Goal: Task Accomplishment & Management: Complete application form

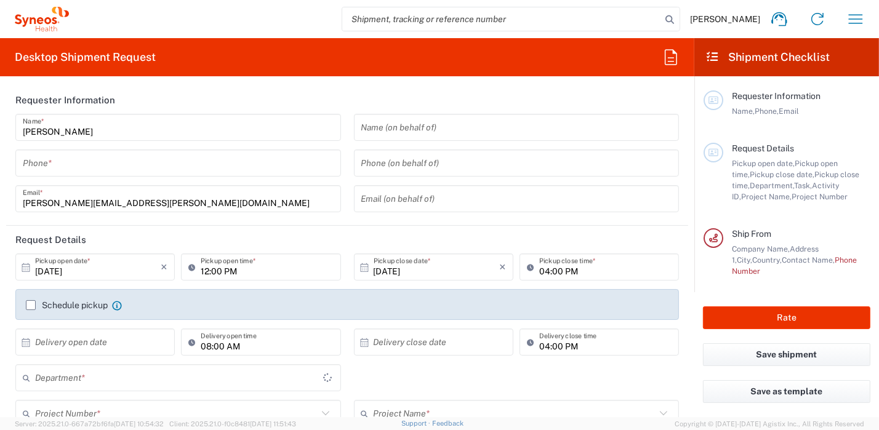
type input "Syneos Health [GEOGRAPHIC_DATA] SRL"
type input "8350"
drag, startPoint x: 179, startPoint y: 426, endPoint x: 351, endPoint y: 427, distance: 171.7
click at [178, 426] on span "Server: 2025.21.0-667a72bf6fa 2025-10-13 10:54:32 Client: 2025.21.0-f0c8481 202…" at bounding box center [155, 423] width 281 height 11
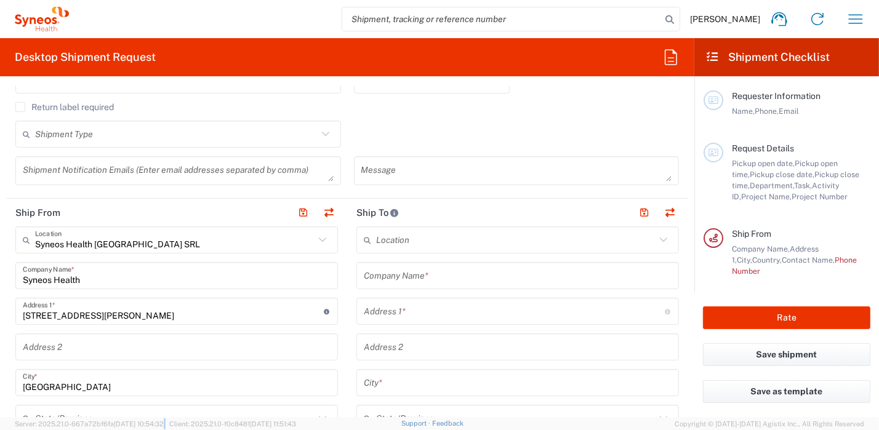
scroll to position [180, 0]
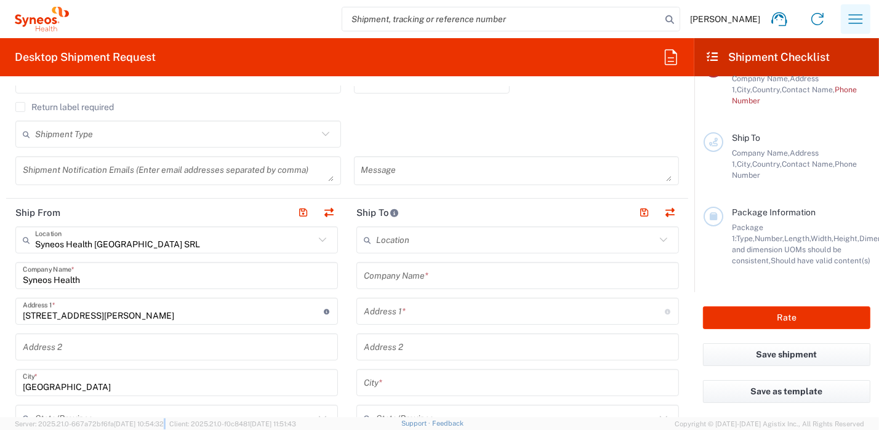
click at [862, 22] on icon "button" at bounding box center [855, 19] width 20 height 20
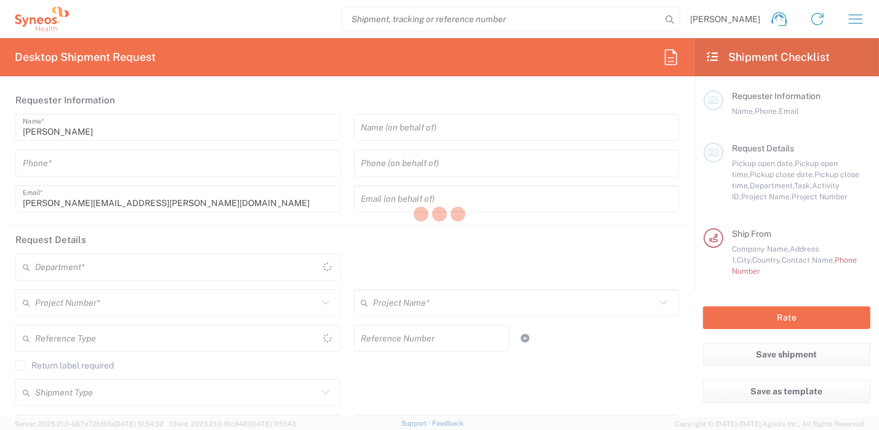
type input "8350"
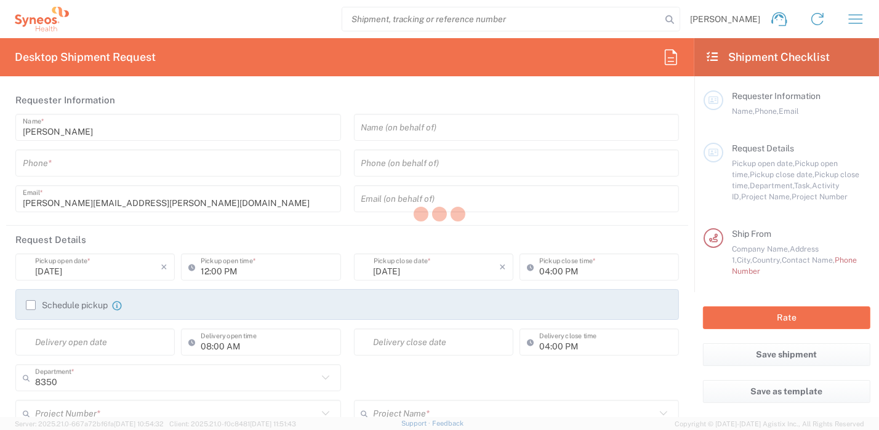
type input "Italy"
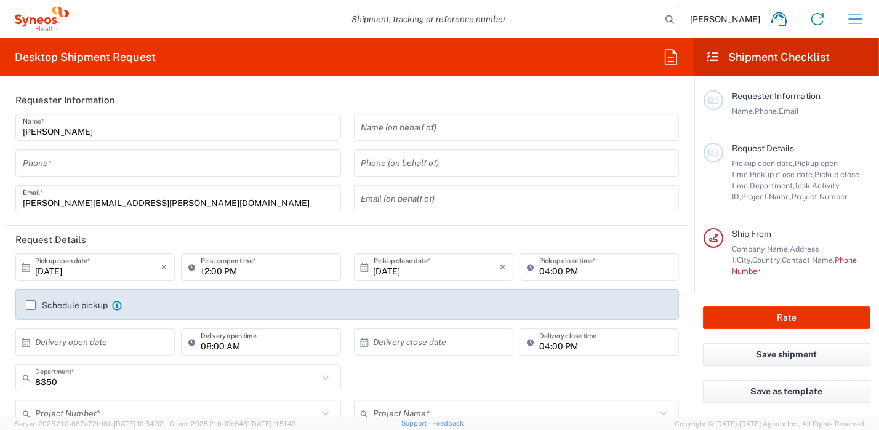
type input "Syneos Health Italy SRL"
click at [49, 166] on input "tel" at bounding box center [178, 164] width 311 height 22
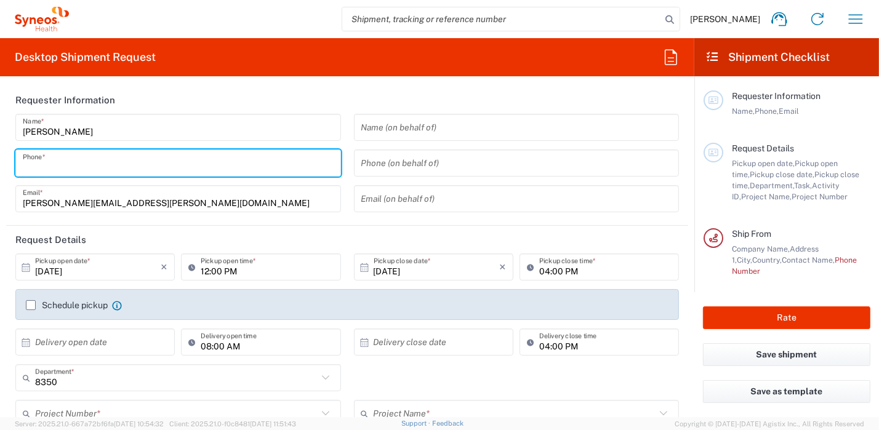
click at [150, 97] on header "Requester Information" at bounding box center [347, 100] width 682 height 28
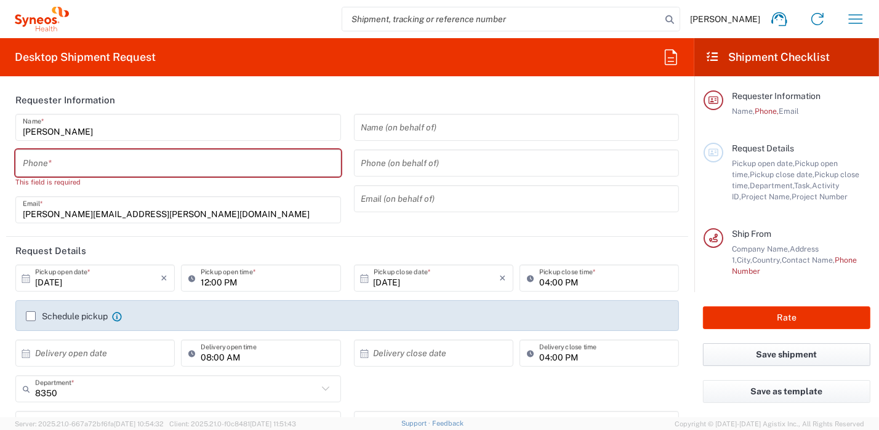
drag, startPoint x: 486, startPoint y: 409, endPoint x: 746, endPoint y: 345, distance: 267.6
click at [486, 409] on div "8350 Department * 8350 3000 3100 3109 3110 3111 3112 3125 3130 3135 3136 3150 3…" at bounding box center [347, 393] width 676 height 36
drag, startPoint x: 450, startPoint y: 419, endPoint x: 761, endPoint y: 60, distance: 474.6
click at [450, 419] on div "Support Feedback" at bounding box center [432, 424] width 62 height 12
click at [148, 163] on input "tel" at bounding box center [178, 164] width 311 height 22
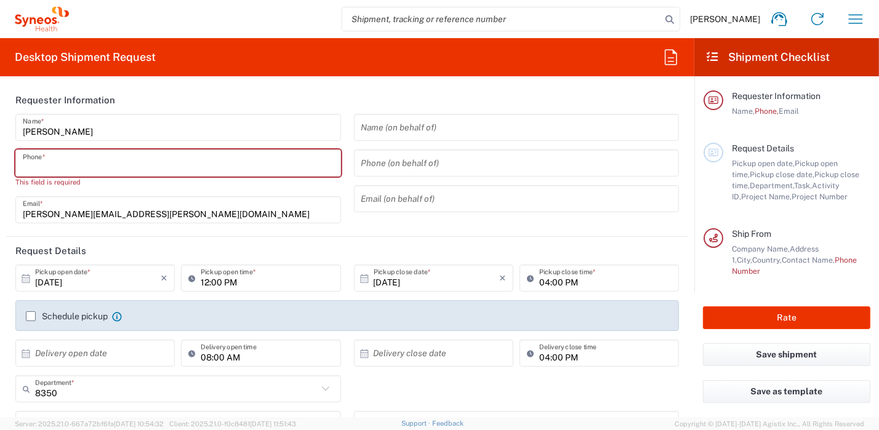
type input "0296199257"
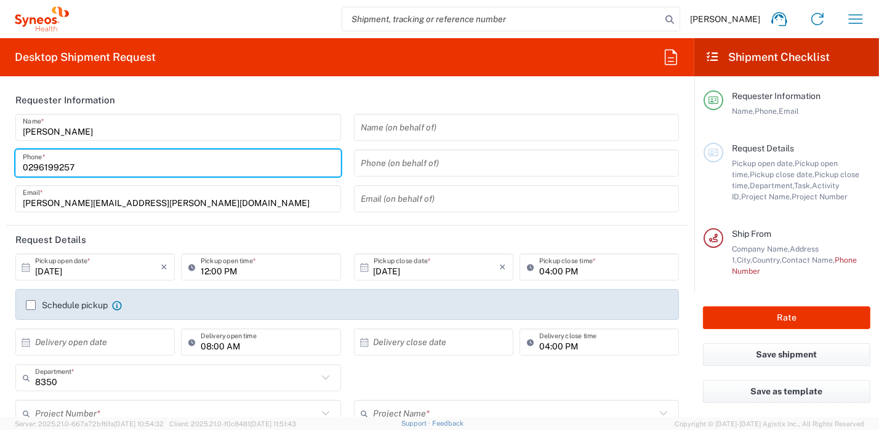
click at [23, 268] on icon at bounding box center [25, 267] width 11 height 11
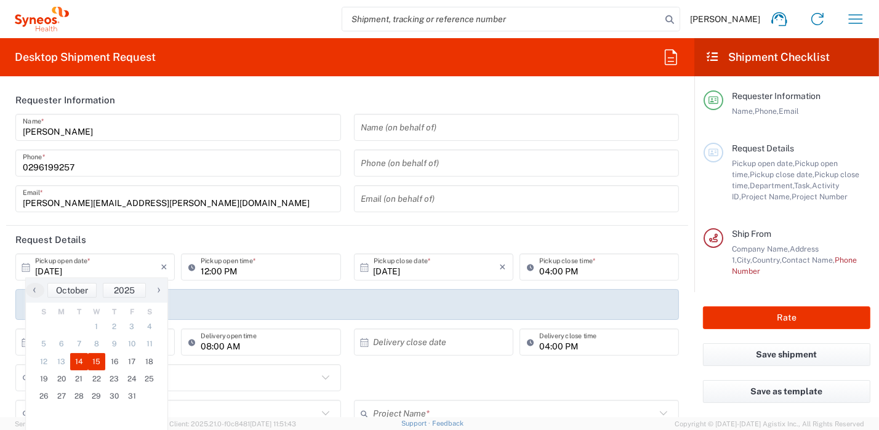
click at [96, 361] on span "15" at bounding box center [97, 361] width 18 height 17
type input "10/15/2025"
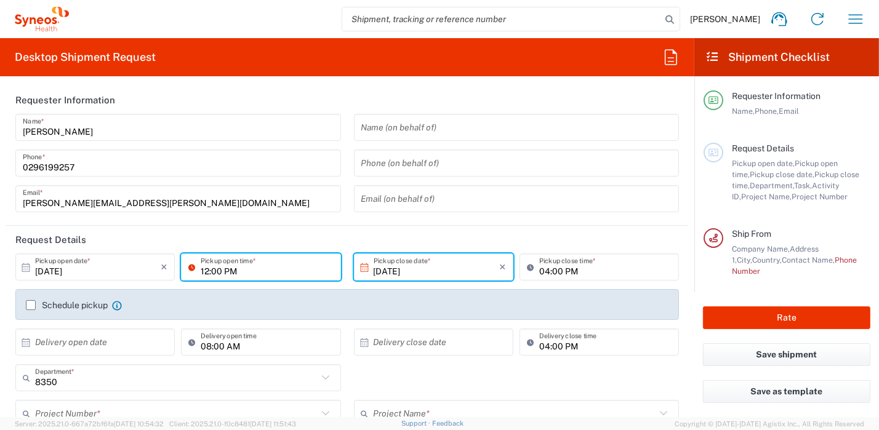
click at [220, 268] on input "12:00 PM" at bounding box center [267, 268] width 132 height 22
click at [254, 275] on input "12:00 PM" at bounding box center [267, 268] width 132 height 22
click at [214, 268] on input "12:00 PM" at bounding box center [267, 268] width 132 height 22
click at [201, 262] on input "12:00 PM" at bounding box center [267, 268] width 132 height 22
drag, startPoint x: 240, startPoint y: 270, endPoint x: 151, endPoint y: 253, distance: 90.9
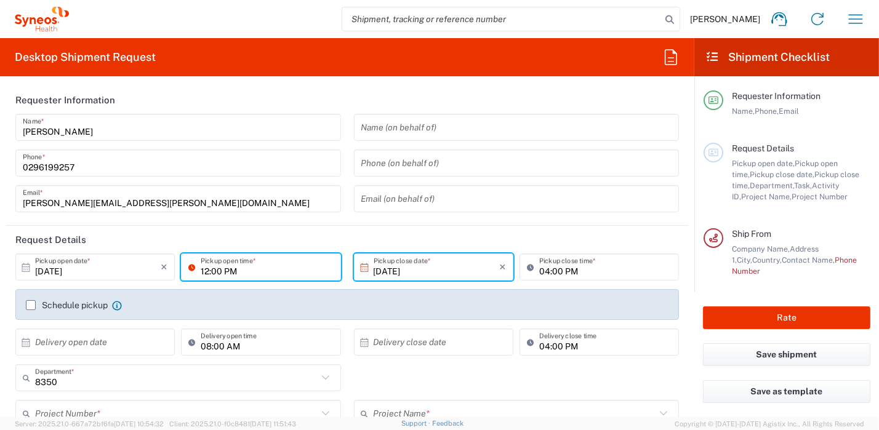
click at [151, 272] on div "10/15/2025 × Pickup open date * Cancel Apply 12:00 PM Pickup open time *" at bounding box center [178, 272] width 332 height 36
type input "09:00 AM"
click at [30, 305] on label "Schedule pickup" at bounding box center [67, 305] width 82 height 10
click at [31, 305] on input "Schedule pickup" at bounding box center [31, 305] width 0 height 0
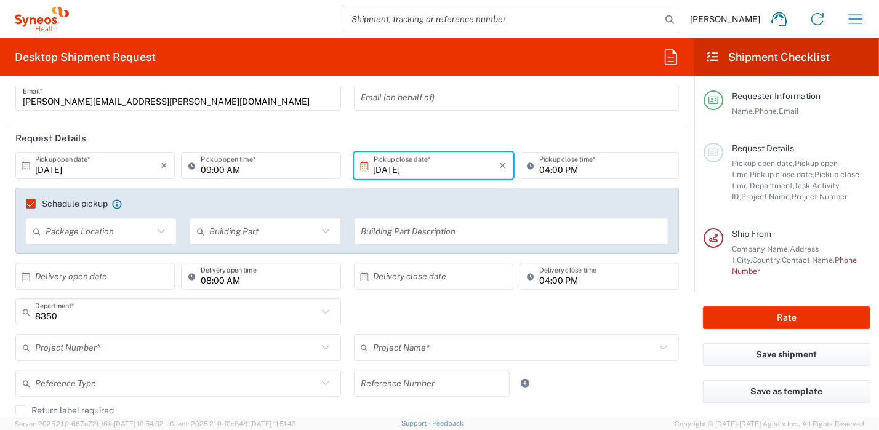
scroll to position [123, 0]
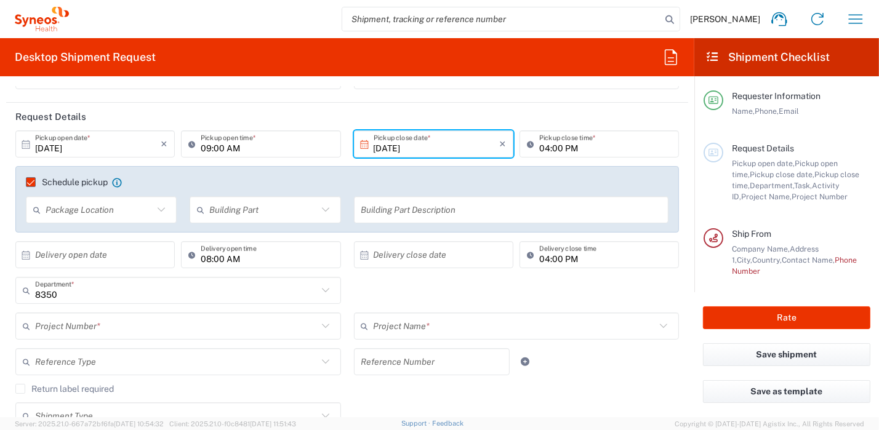
click at [124, 330] on input "text" at bounding box center [176, 327] width 282 height 22
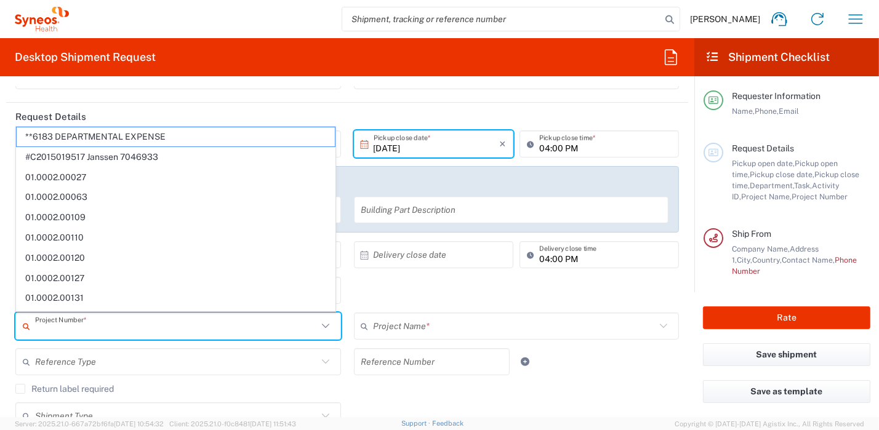
click at [393, 400] on div "Return label required" at bounding box center [346, 393] width 663 height 18
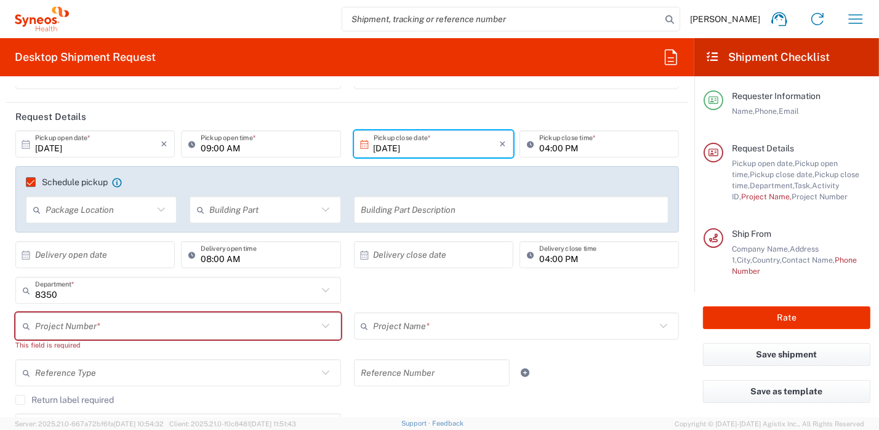
click at [79, 327] on input "text" at bounding box center [176, 327] width 282 height 22
type input "8350"
click at [172, 368] on input "text" at bounding box center [176, 373] width 282 height 22
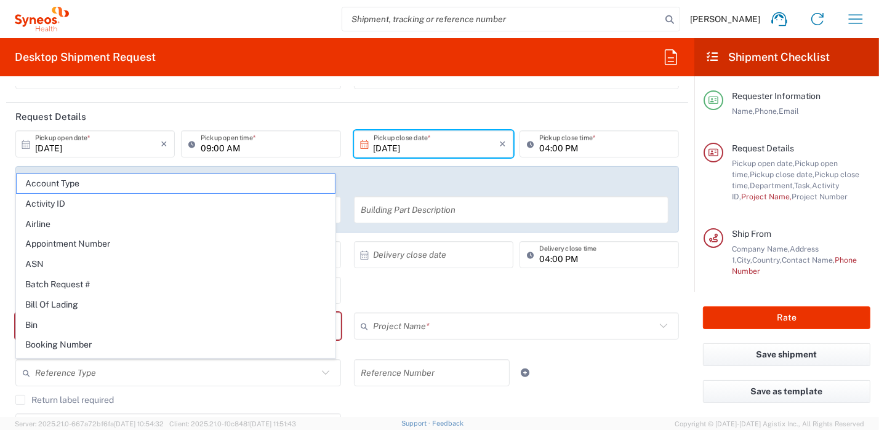
click at [391, 345] on div "Project Name * (Canada) 3 Clinical Educ-00198 0000092391 BMS - MDO 01.0002.0034…" at bounding box center [516, 336] width 338 height 47
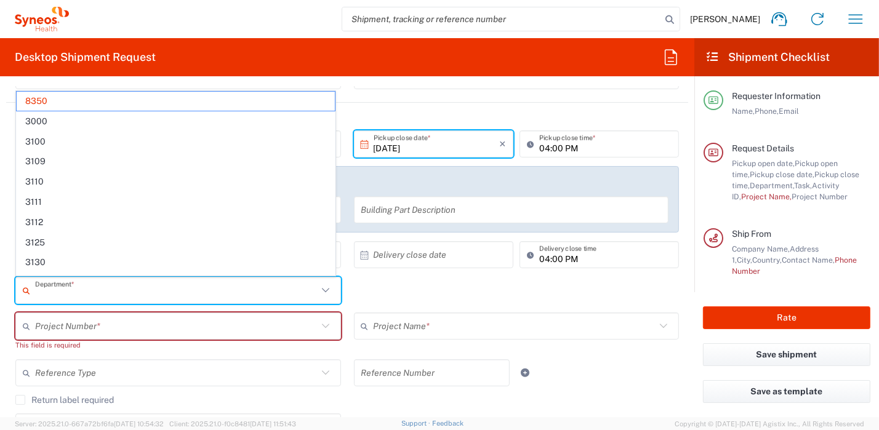
drag, startPoint x: 127, startPoint y: 290, endPoint x: 20, endPoint y: 281, distance: 106.9
click at [15, 281] on div "Department *" at bounding box center [178, 290] width 326 height 27
type input "3"
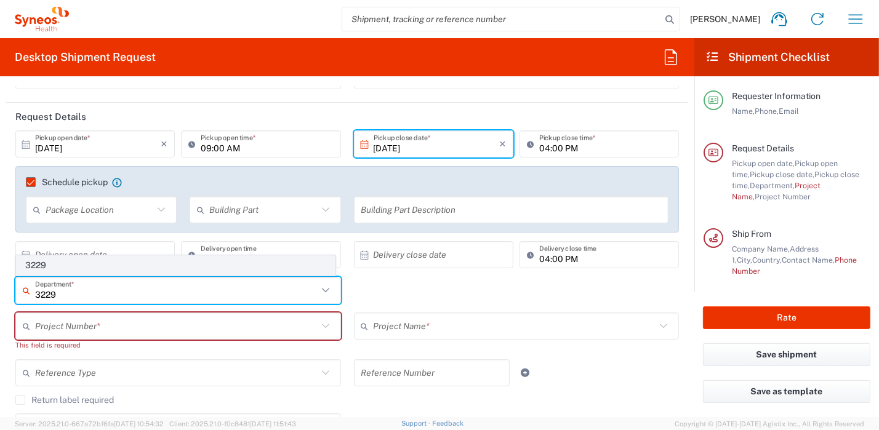
type input "3229"
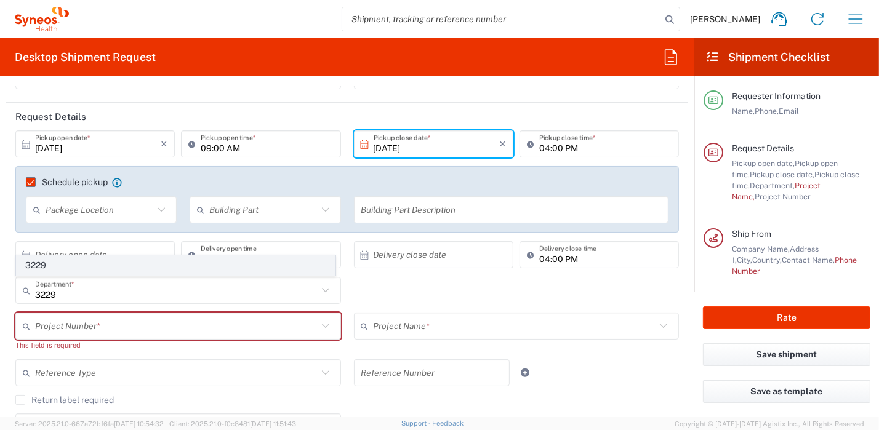
click at [34, 265] on span "3229" at bounding box center [176, 265] width 318 height 19
click at [65, 324] on input "text" at bounding box center [176, 327] width 282 height 22
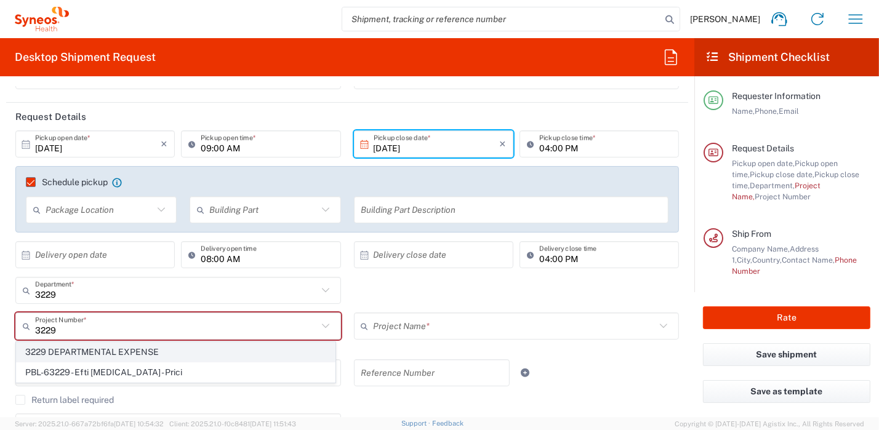
click at [101, 349] on span "3229 DEPARTMENTAL EXPENSE" at bounding box center [176, 352] width 318 height 19
type input "3229 DEPARTMENTAL EXPENSE"
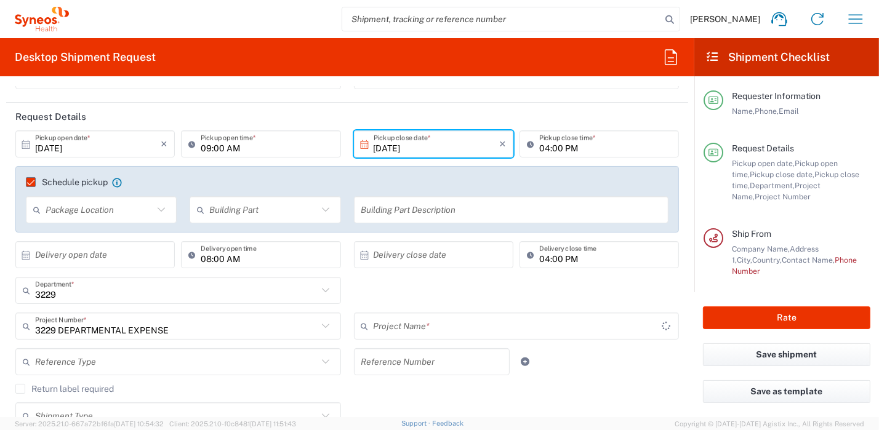
type input "3229 DEPARTMENTAL EXPENSE"
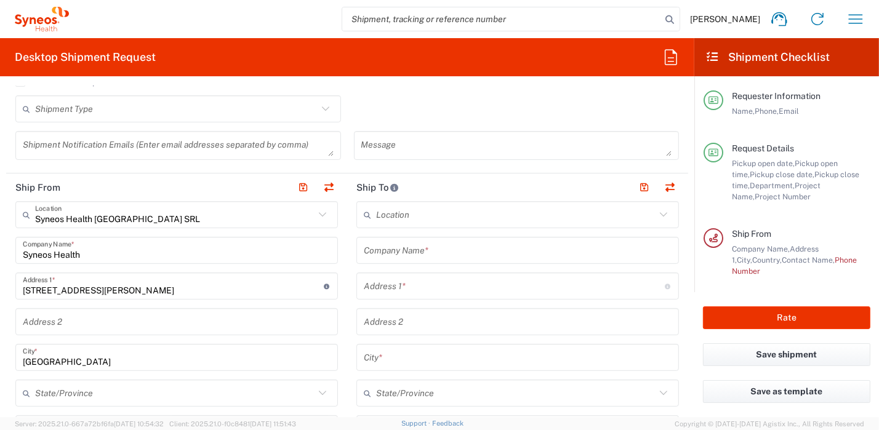
scroll to position [492, 0]
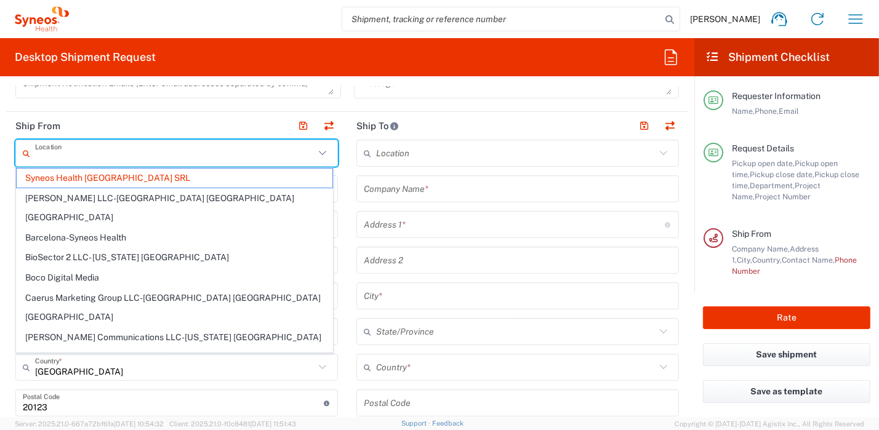
drag, startPoint x: 142, startPoint y: 155, endPoint x: 0, endPoint y: 159, distance: 142.2
click at [0, 159] on form "Requester Information Roberta Barberis Name * 0296199257 Phone * roberta.barber…" at bounding box center [347, 251] width 694 height 331
type input "Syneos Health Italy SRL"
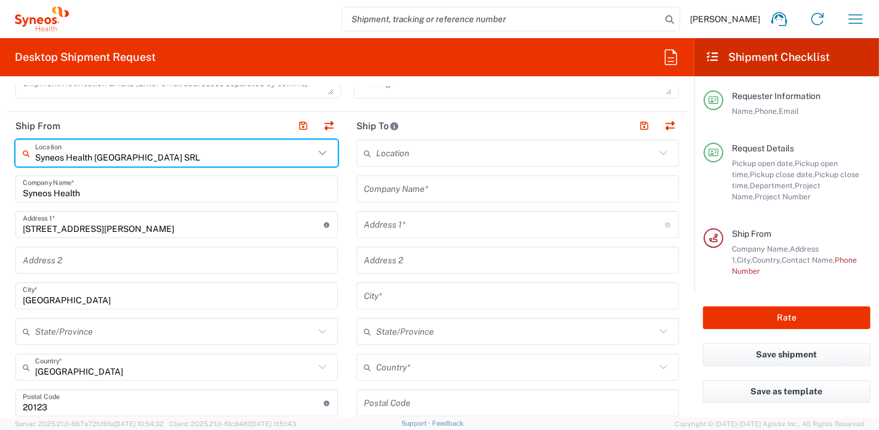
drag, startPoint x: 124, startPoint y: 156, endPoint x: 19, endPoint y: 150, distance: 104.8
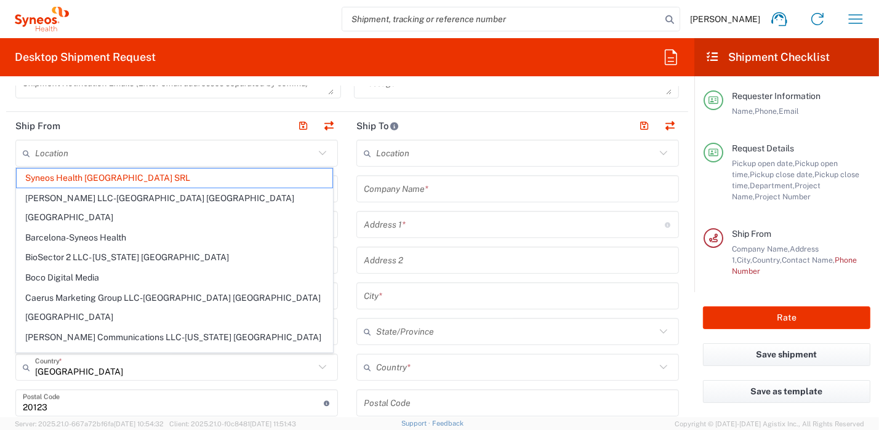
drag, startPoint x: 343, startPoint y: 323, endPoint x: 316, endPoint y: 301, distance: 35.0
click at [347, 323] on main "Location Addison Whitney LLC-Morrisvile NC US Barcelona-Syneos Health BioSector…" at bounding box center [517, 398] width 341 height 517
type input "Syneos Health Italy SRL"
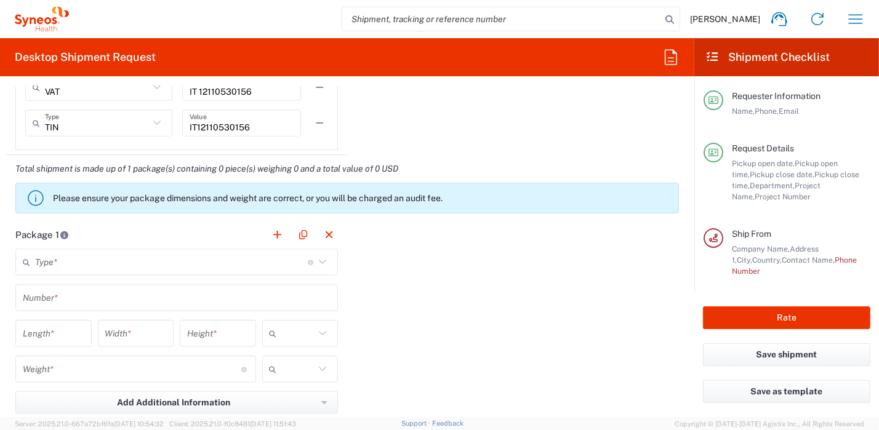
scroll to position [1108, 0]
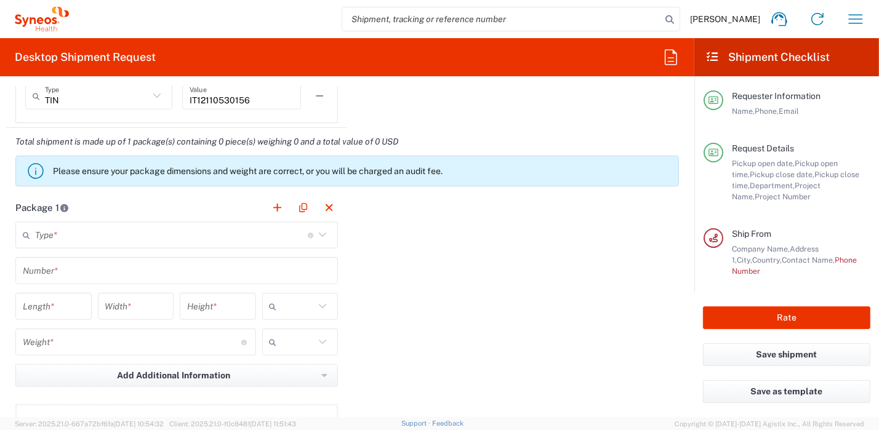
click at [316, 232] on icon at bounding box center [322, 235] width 16 height 16
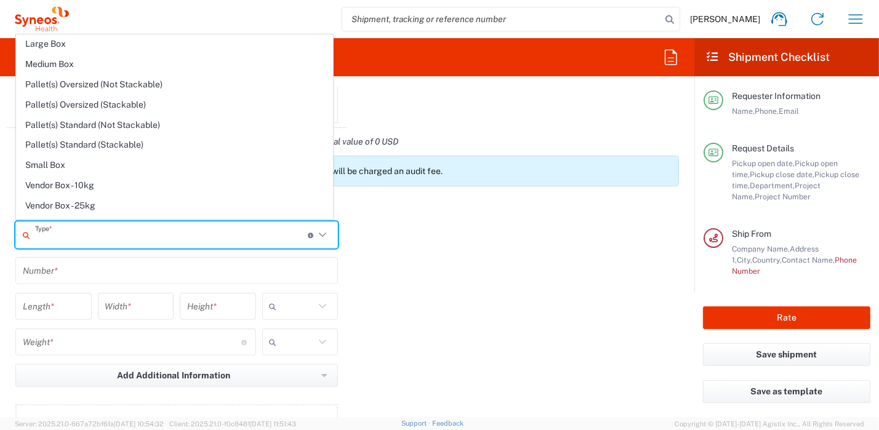
scroll to position [34, 0]
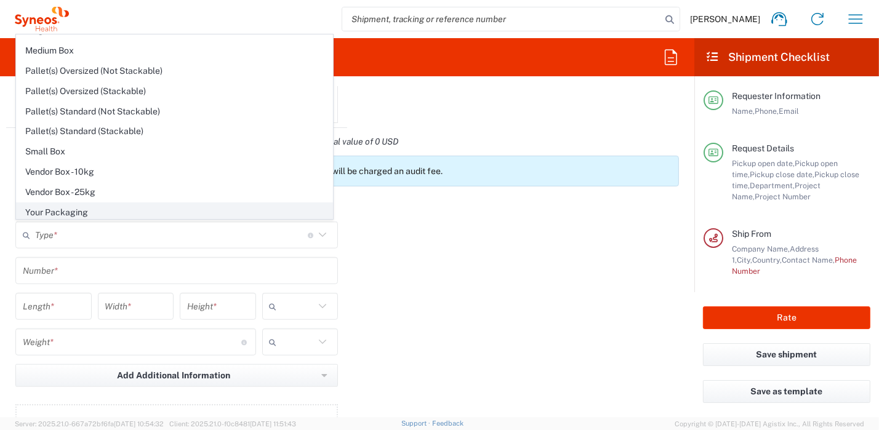
click at [50, 206] on span "Your Packaging" at bounding box center [175, 212] width 316 height 19
type input "Your Packaging"
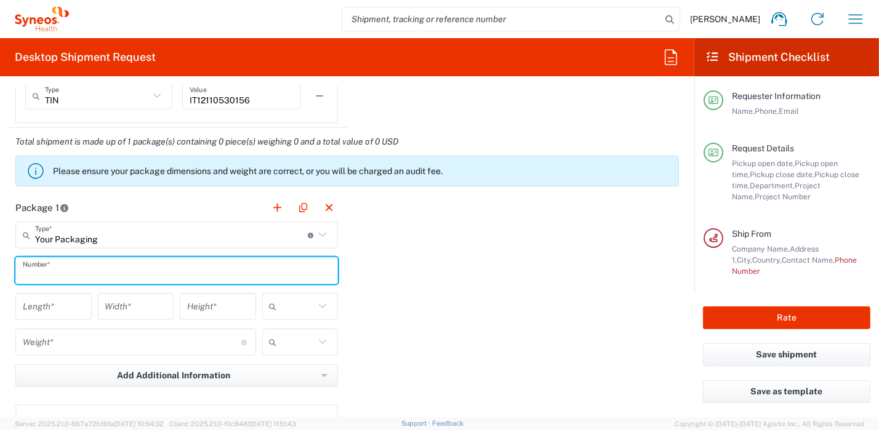
click at [128, 270] on input "text" at bounding box center [177, 271] width 308 height 22
type input "1"
drag, startPoint x: 378, startPoint y: 319, endPoint x: 372, endPoint y: 318, distance: 6.3
click at [377, 319] on div "Package 1 Your Packaging Type * Material used to package goods Envelope Large B…" at bounding box center [347, 329] width 682 height 270
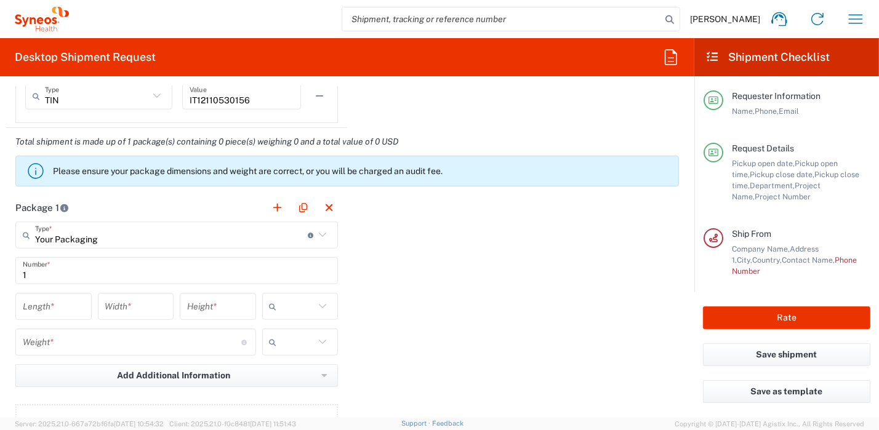
click at [321, 304] on icon at bounding box center [322, 306] width 16 height 16
click at [317, 329] on span "cm" at bounding box center [296, 331] width 73 height 19
type input "cm"
click at [319, 342] on icon at bounding box center [322, 342] width 7 height 4
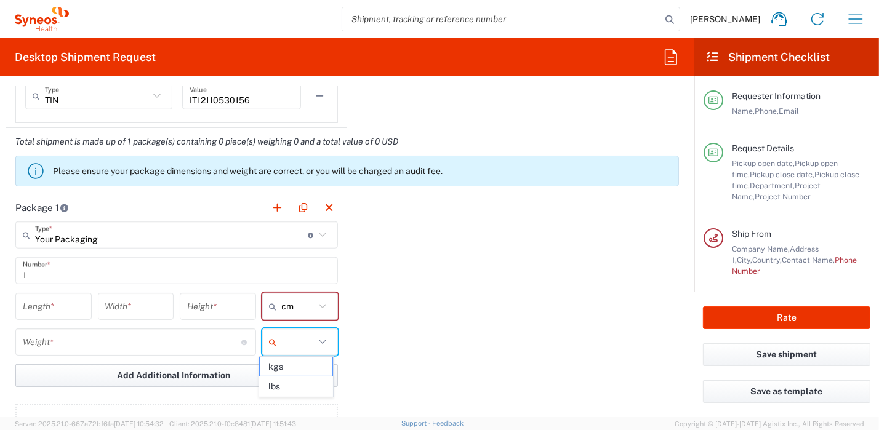
click at [313, 367] on span "kgs" at bounding box center [296, 367] width 73 height 19
type input "kgs"
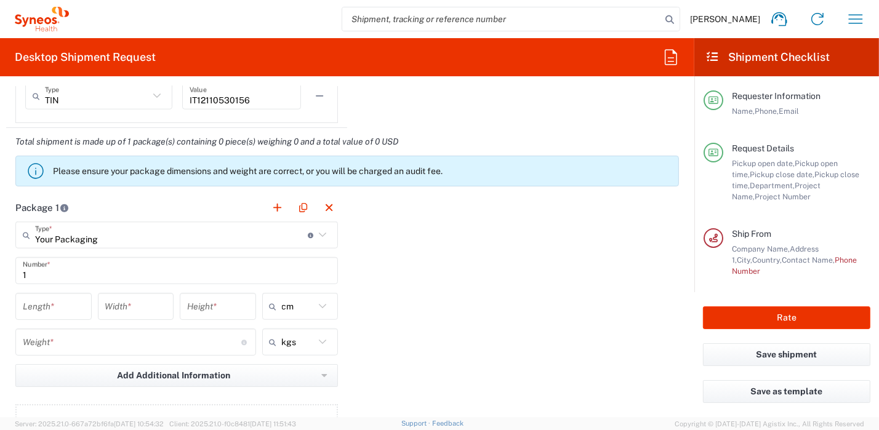
click at [78, 307] on input "number" at bounding box center [54, 307] width 62 height 22
type input "25"
click at [118, 310] on input "number" at bounding box center [136, 307] width 62 height 22
type input "20"
click at [238, 305] on input "number" at bounding box center [218, 307] width 62 height 22
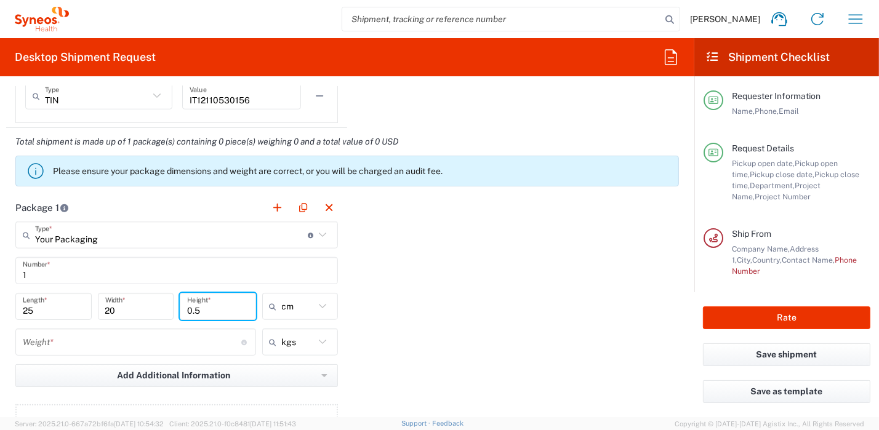
type input "0.5"
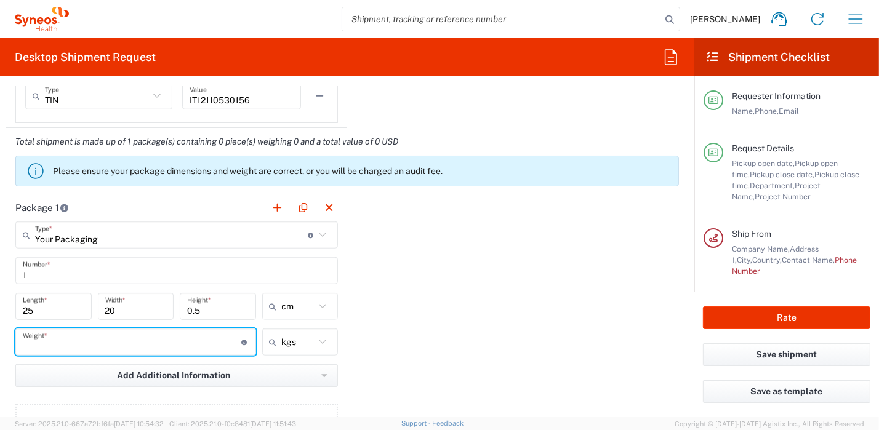
drag, startPoint x: 104, startPoint y: 340, endPoint x: 87, endPoint y: 342, distance: 16.7
click at [104, 340] on input "number" at bounding box center [132, 343] width 218 height 22
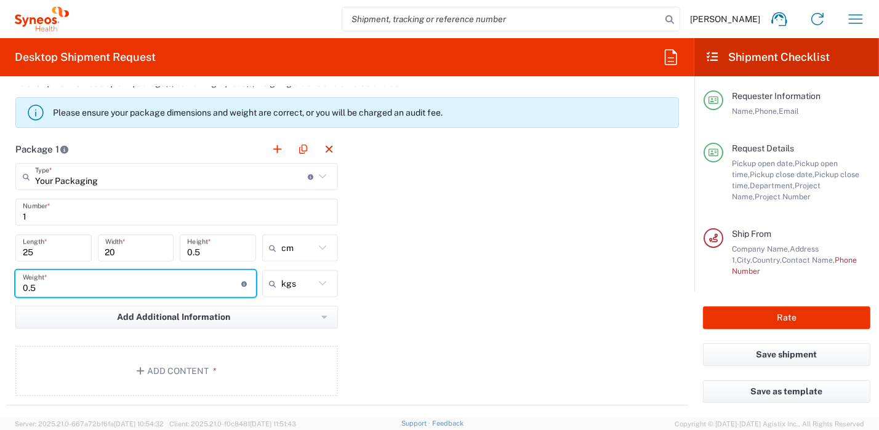
scroll to position [1169, 0]
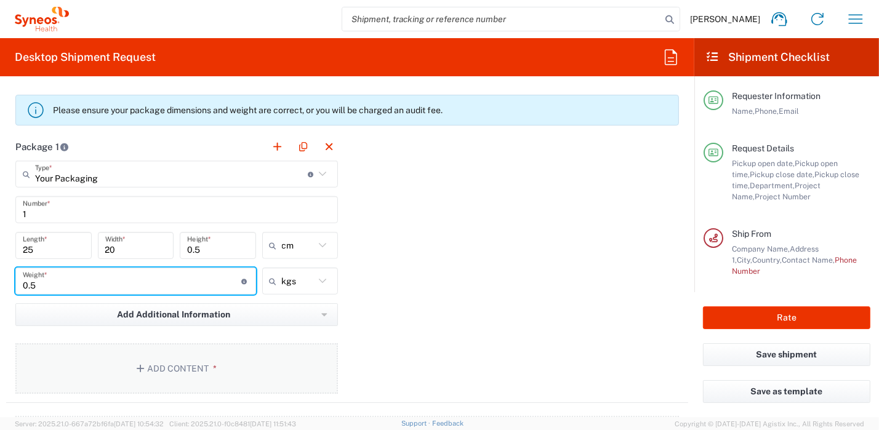
type input "0.5"
click at [199, 370] on button "Add Content *" at bounding box center [176, 368] width 322 height 50
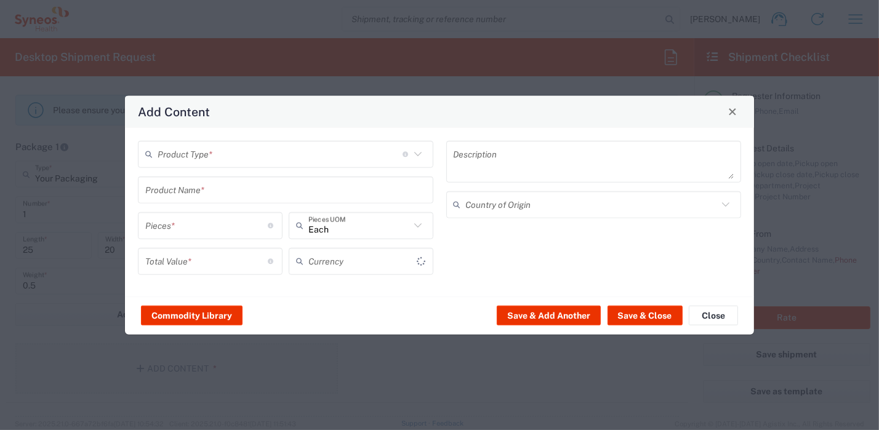
type input "US Dollar"
click at [417, 157] on icon at bounding box center [418, 154] width 16 height 16
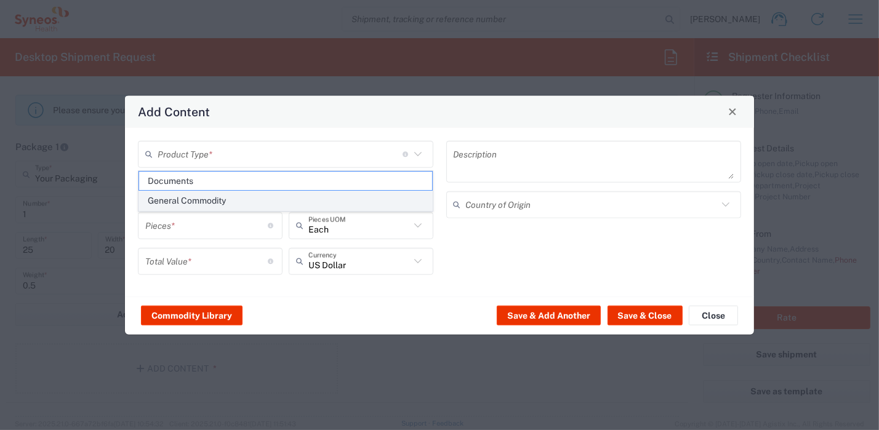
click at [210, 204] on span "General Commodity" at bounding box center [285, 200] width 293 height 19
type input "General Commodity"
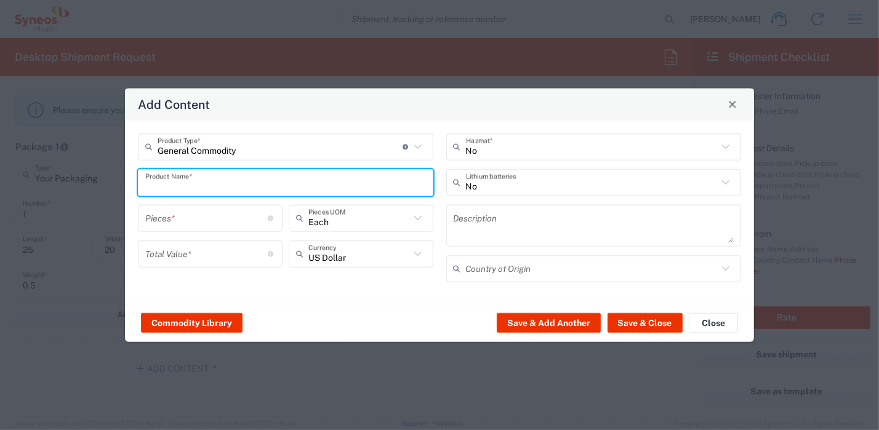
click at [201, 186] on input "text" at bounding box center [285, 183] width 281 height 22
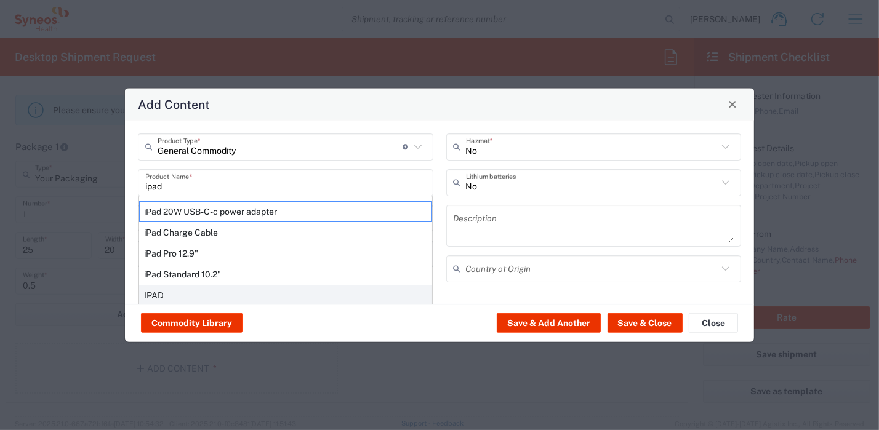
click at [169, 298] on div "IPAD" at bounding box center [285, 294] width 293 height 21
type input "IPAD"
type input "1"
type textarea "TABLET COMPUTER"
type input "China"
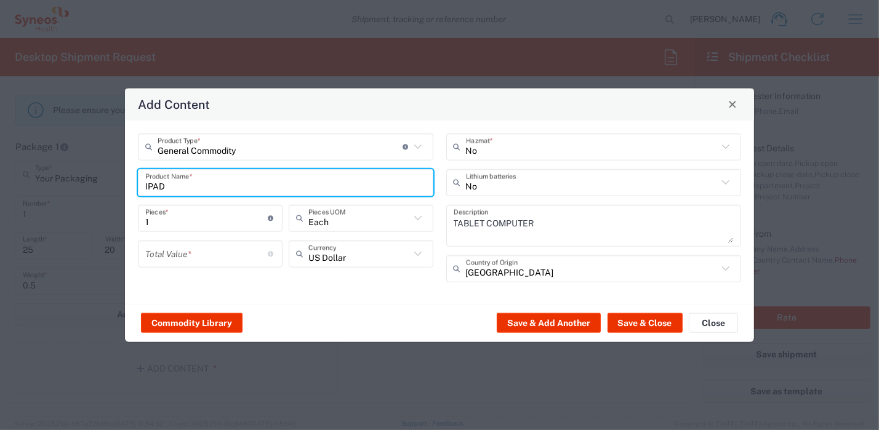
click at [265, 257] on input "number" at bounding box center [206, 254] width 123 height 22
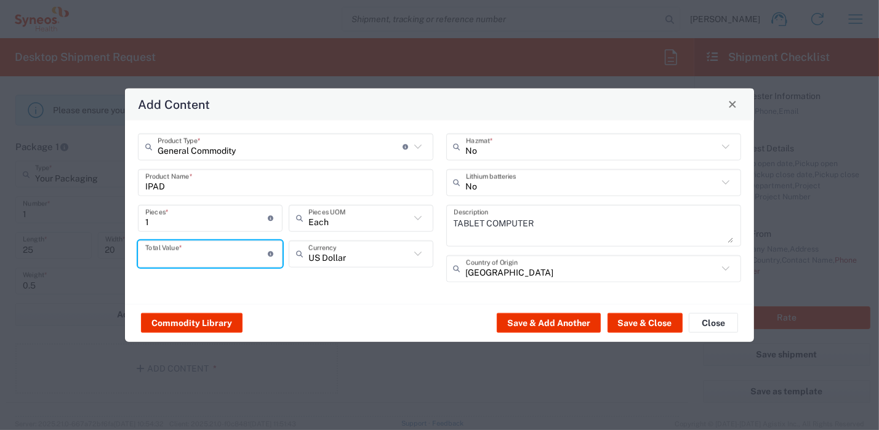
drag, startPoint x: 190, startPoint y: 254, endPoint x: 132, endPoint y: 258, distance: 58.1
click at [103, 253] on div "Add Content General Commodity Product Type * Document: Paper document generated…" at bounding box center [439, 215] width 879 height 430
type input "10"
click at [375, 297] on div "General Commodity Product Type * Document: Paper document generated internally …" at bounding box center [439, 211] width 629 height 183
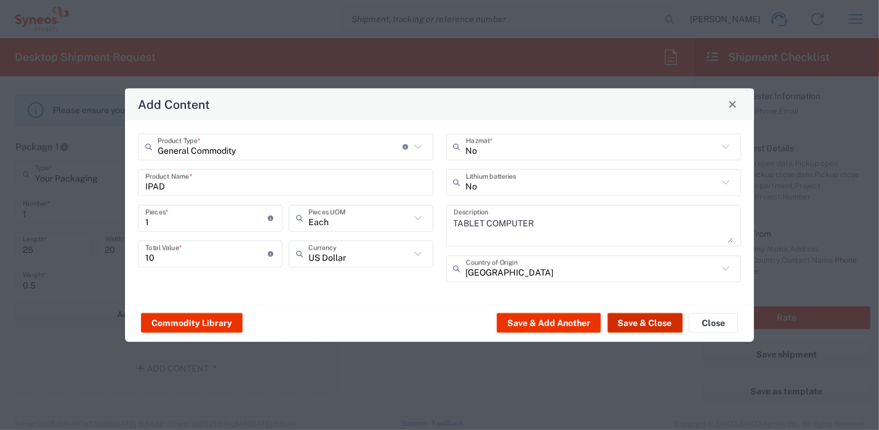
click at [643, 323] on button "Save & Close" at bounding box center [644, 323] width 75 height 20
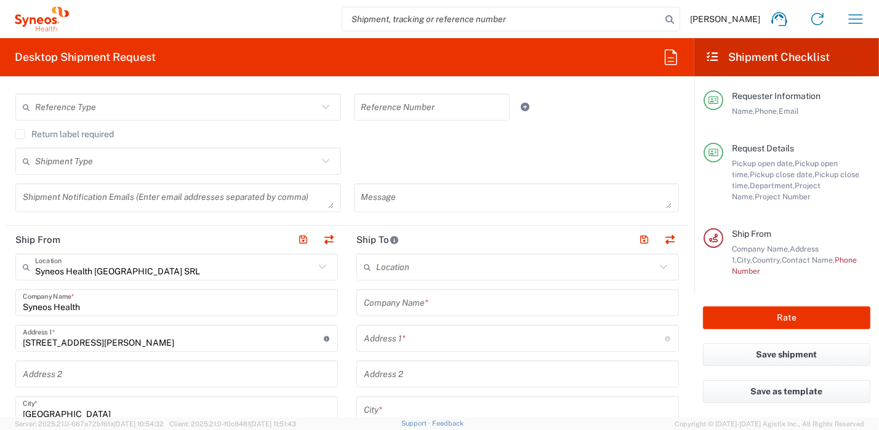
scroll to position [477, 0]
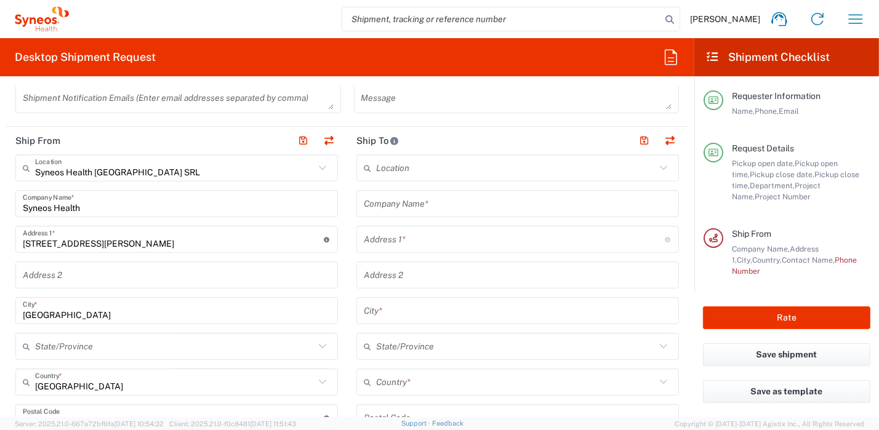
click at [458, 204] on input "text" at bounding box center [518, 204] width 308 height 22
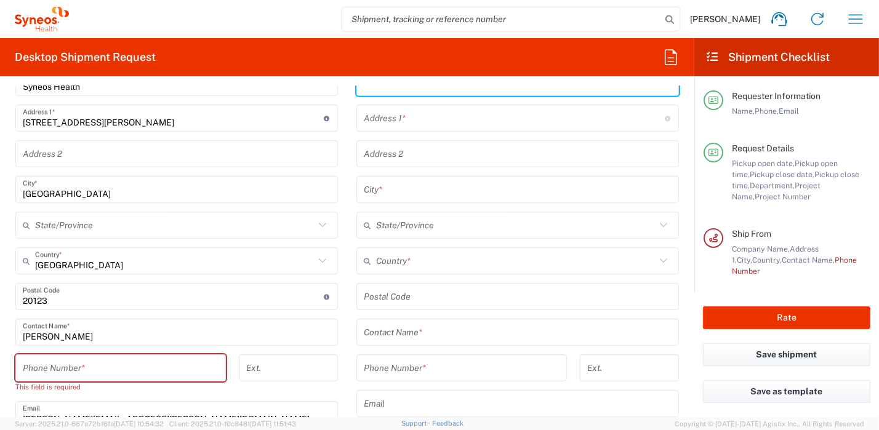
scroll to position [600, 0]
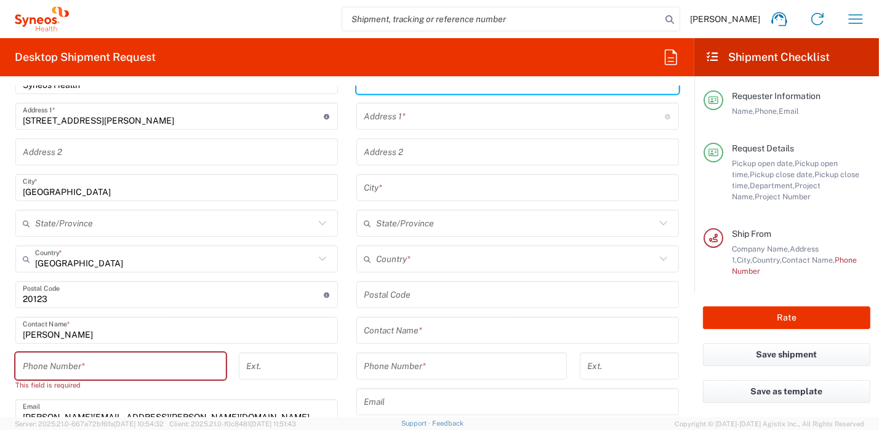
drag, startPoint x: 474, startPoint y: 327, endPoint x: 465, endPoint y: 319, distance: 11.3
click at [474, 327] on div "Contact Name *" at bounding box center [517, 330] width 322 height 27
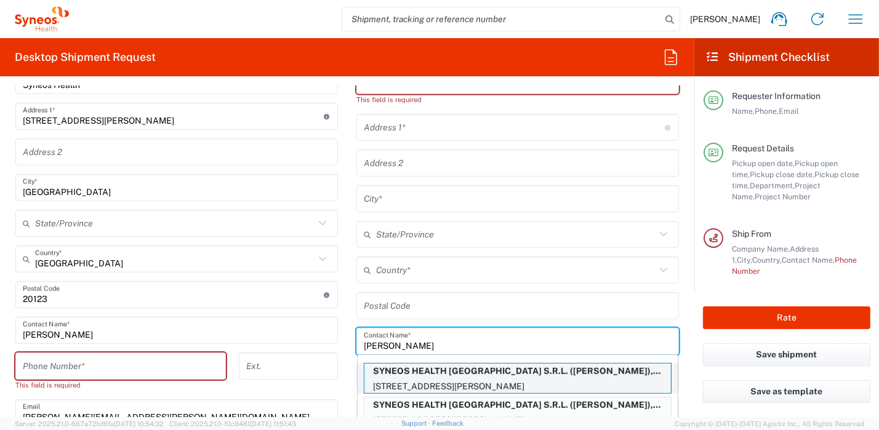
type input "barbara"
click at [530, 377] on p "SYNEOS HEALTH ITALY S.R.L. (BARBARA CROSSIGNANI), barbara.crossignani@syneoshea…" at bounding box center [517, 371] width 306 height 15
type input "SYNEOS HEALTH ITALY S.R.L."
type input "Via Maurizio Gonzaga, 7"
type input "Milan"
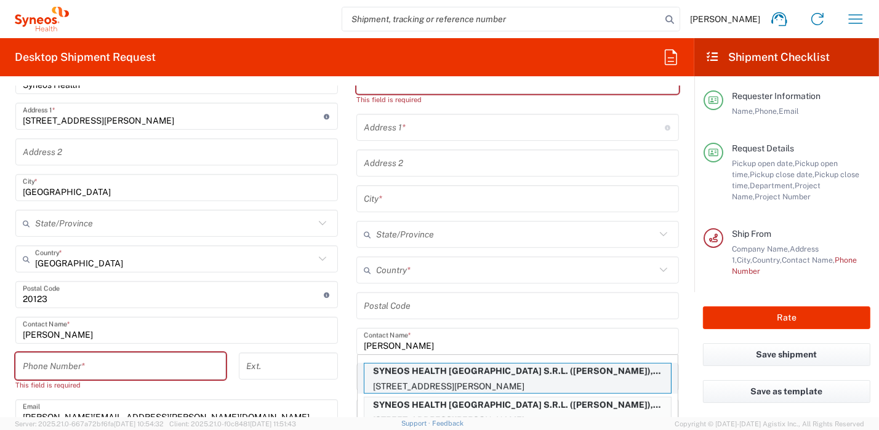
type input "Italy"
type input "20123"
type input "BARBARA CROSSIGNANI"
type input "010296199211"
type input "barbara.crossignani@syneoshealth.com"
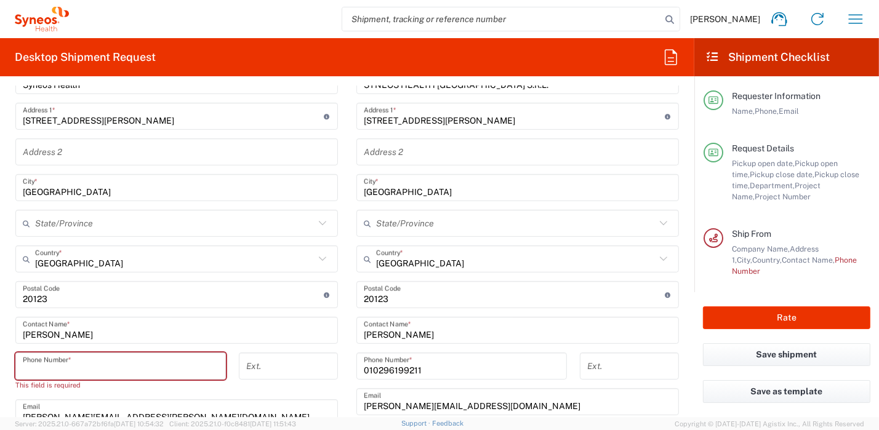
click at [123, 372] on input "tel" at bounding box center [121, 367] width 196 height 22
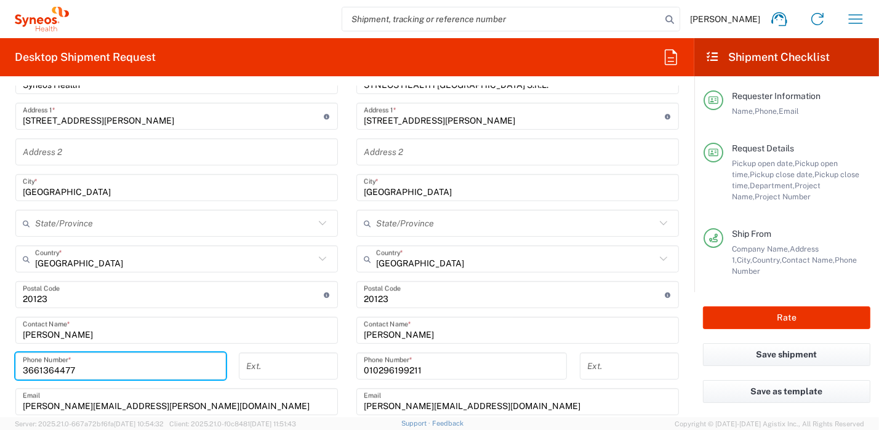
type input "3661364477"
click at [482, 369] on input "010296199211" at bounding box center [462, 367] width 196 height 22
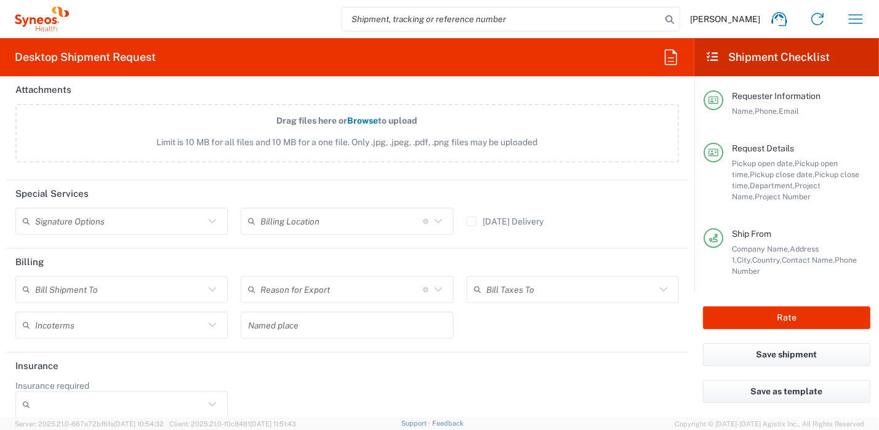
scroll to position [1635, 0]
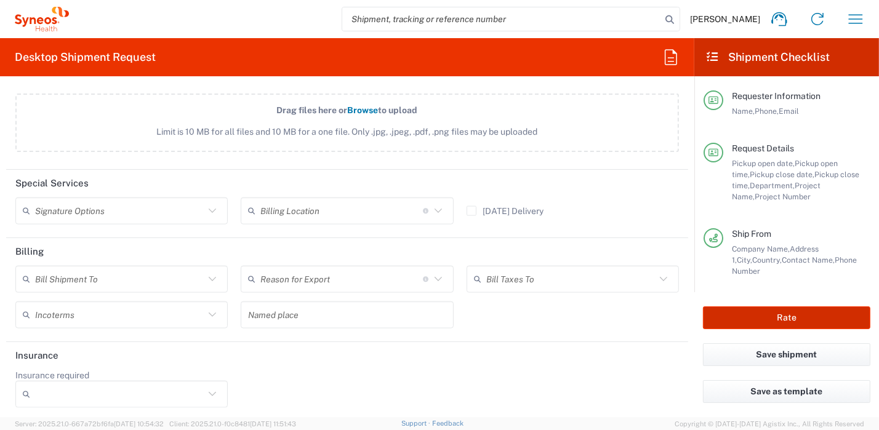
click at [764, 323] on button "Rate" at bounding box center [786, 317] width 167 height 23
type input "8350"
type input "3229 DEPARTMENTAL EXPENSE"
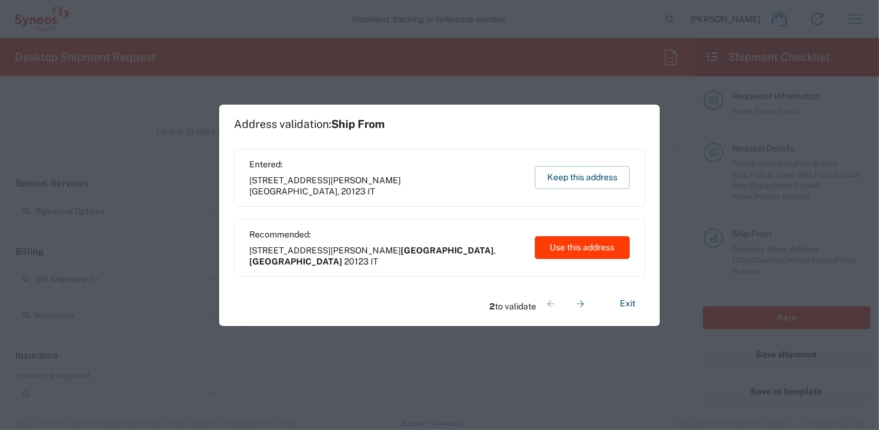
click at [574, 250] on button "Use this address" at bounding box center [582, 247] width 95 height 23
click at [584, 252] on button "Use this address" at bounding box center [582, 247] width 95 height 23
type input "Milano"
type input "Lombardia"
type input "Milano"
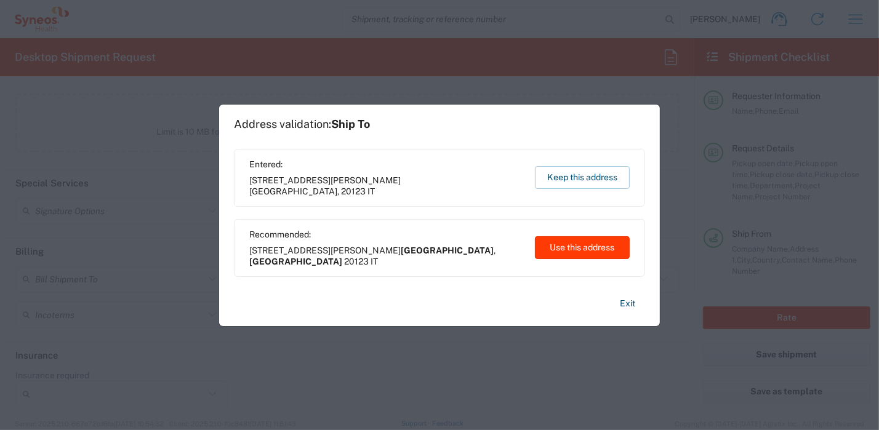
type input "Lombardia"
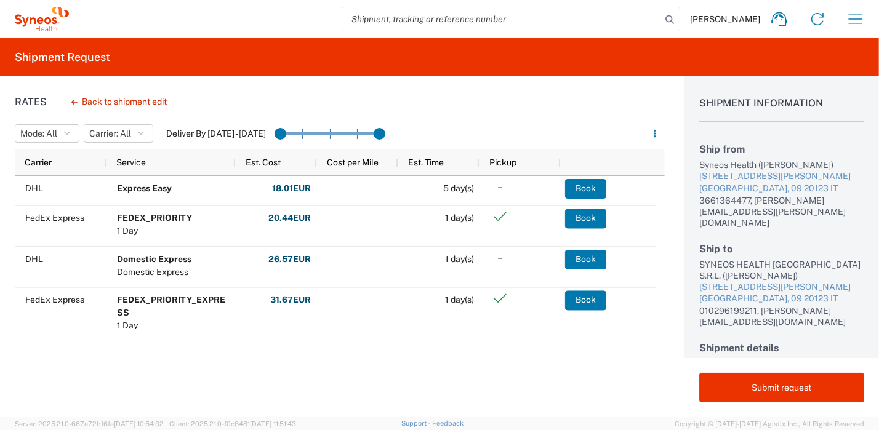
click at [319, 339] on div "Rates Back to shipment edit Mode: All AIR All SMAL Carrier: All All DHL FedEx E…" at bounding box center [332, 246] width 665 height 341
drag, startPoint x: 334, startPoint y: 351, endPoint x: 366, endPoint y: 338, distance: 34.9
click at [335, 351] on div "Rates Back to shipment edit Mode: All AIR All SMAL Carrier: All All DHL FedEx E…" at bounding box center [332, 246] width 665 height 341
click at [853, 15] on icon "button" at bounding box center [855, 19] width 20 height 20
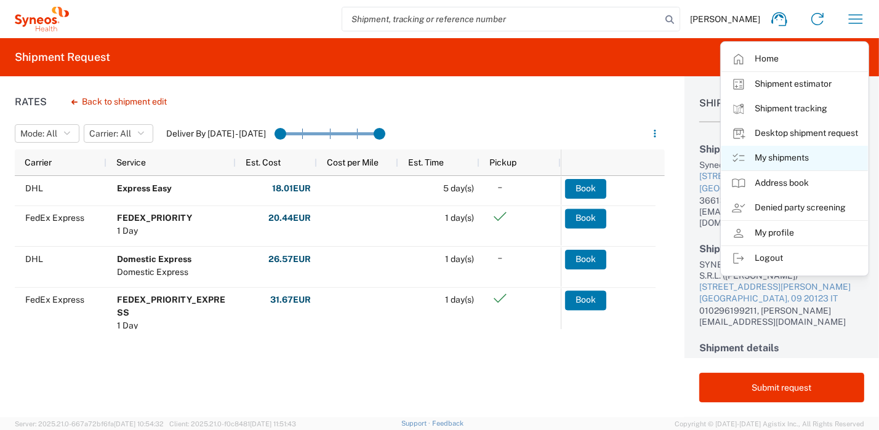
click at [781, 159] on link "My shipments" at bounding box center [794, 158] width 146 height 25
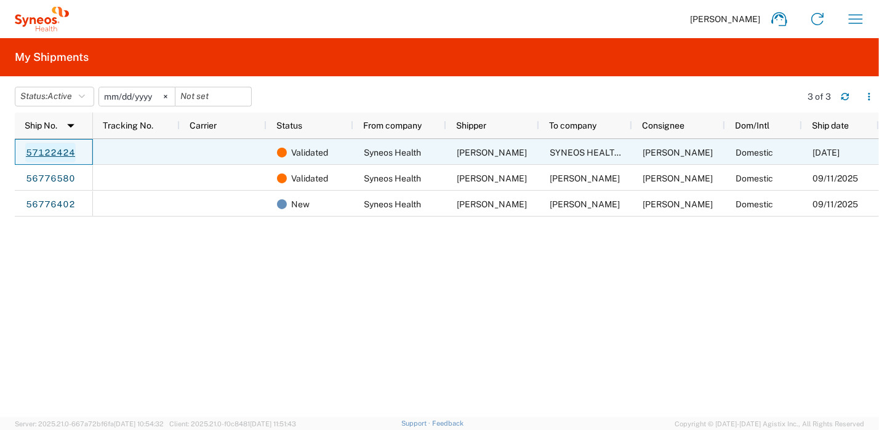
click at [66, 151] on link "57122424" at bounding box center [50, 153] width 50 height 20
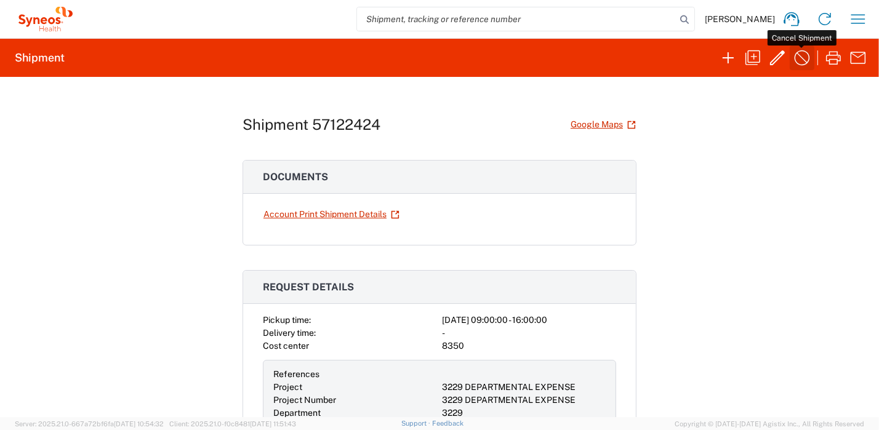
click at [801, 61] on icon "button" at bounding box center [802, 58] width 20 height 20
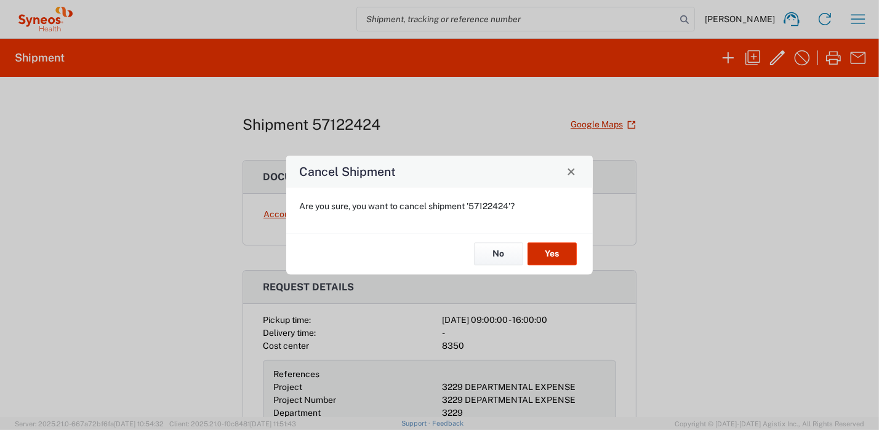
click at [555, 261] on button "Yes" at bounding box center [551, 254] width 49 height 23
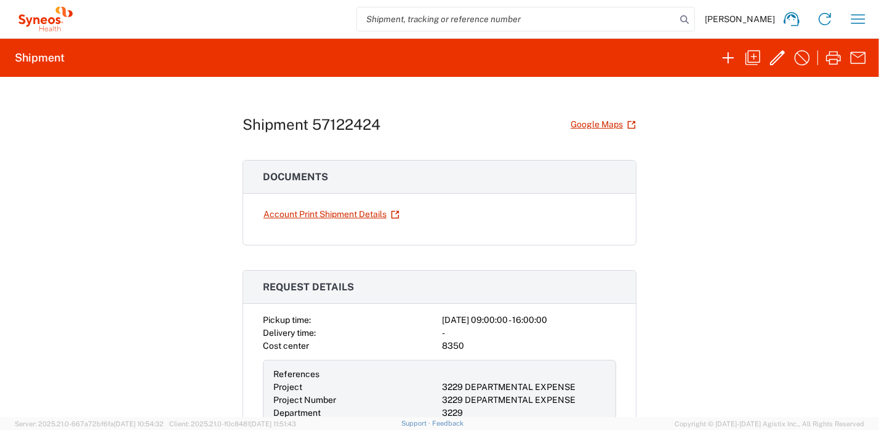
click at [762, 163] on div "Shipment 57122424 Google Maps Documents Account Print Shipment Details Request …" at bounding box center [439, 247] width 879 height 340
click at [850, 18] on icon "button" at bounding box center [858, 19] width 20 height 20
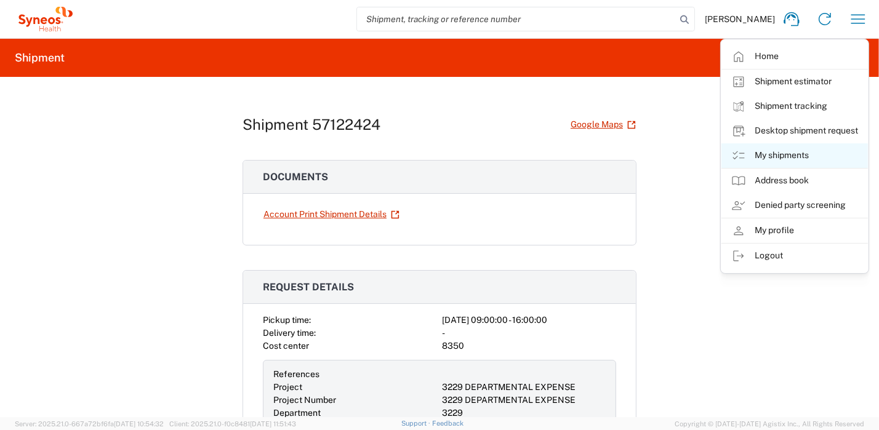
click at [811, 157] on link "My shipments" at bounding box center [794, 155] width 146 height 25
